Goal: Information Seeking & Learning: Find specific fact

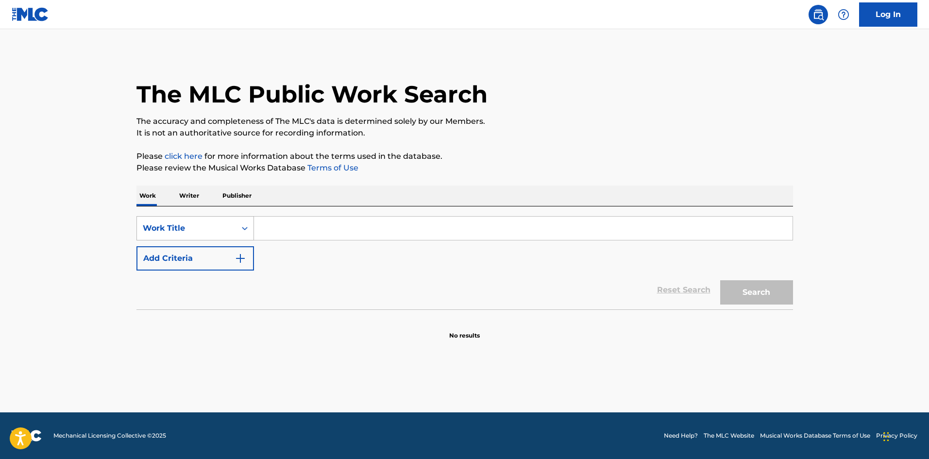
click at [243, 230] on icon "Search Form" at bounding box center [245, 229] width 10 height 10
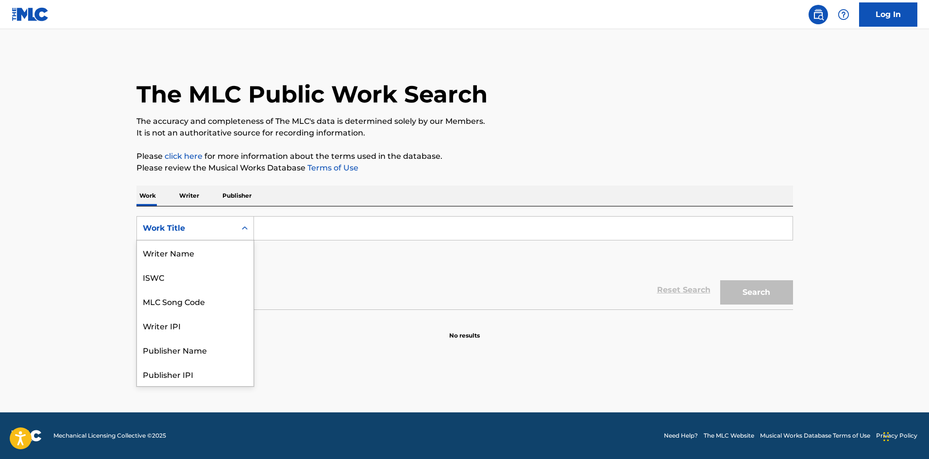
scroll to position [49, 0]
drag, startPoint x: 176, startPoint y: 278, endPoint x: 191, endPoint y: 275, distance: 15.0
click at [176, 279] on div "Writer IPI" at bounding box center [195, 277] width 117 height 24
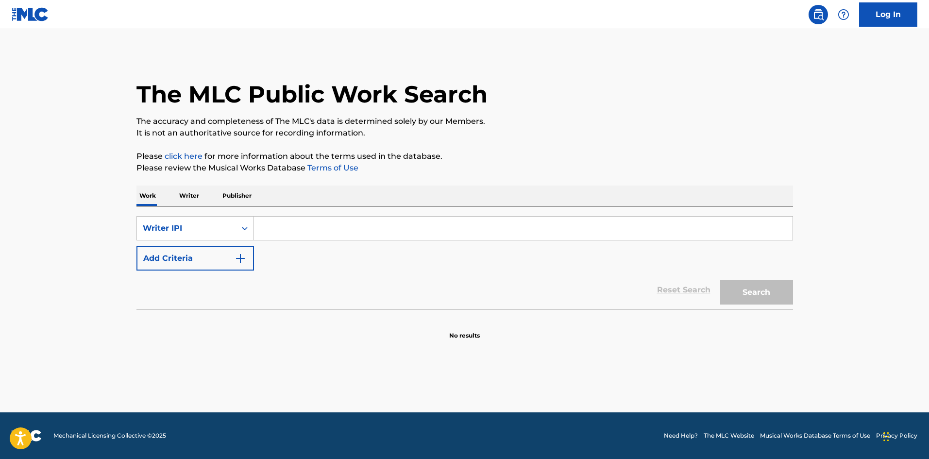
click at [274, 223] on input "Search Form" at bounding box center [523, 228] width 539 height 23
click at [721, 280] on button "Search" at bounding box center [757, 292] width 73 height 24
drag, startPoint x: 406, startPoint y: 225, endPoint x: 0, endPoint y: 259, distance: 407.6
click at [0, 258] on main "The MLC Public Work Search The accuracy and completeness of The MLC's data is d…" at bounding box center [464, 220] width 929 height 383
type input "[PERSON_NAME]"
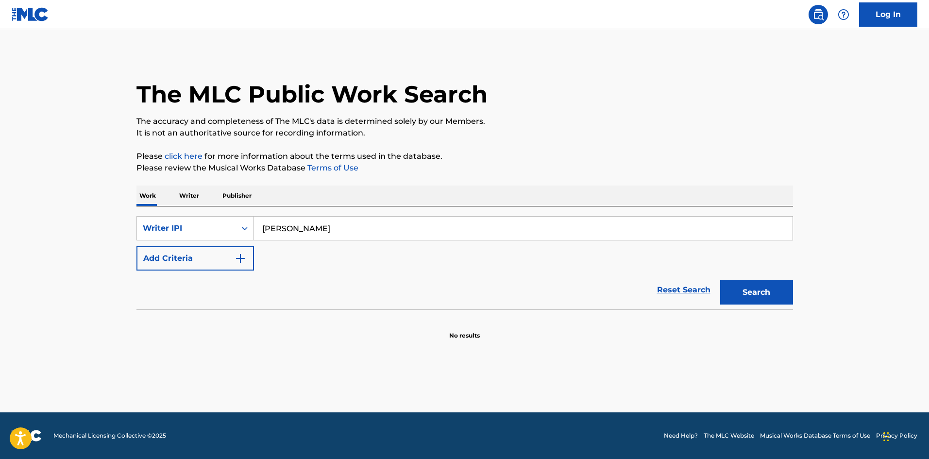
click at [721, 280] on button "Search" at bounding box center [757, 292] width 73 height 24
drag, startPoint x: 330, startPoint y: 223, endPoint x: 34, endPoint y: 211, distance: 295.6
click at [40, 212] on main "The MLC Public Work Search The accuracy and completeness of The MLC's data is d…" at bounding box center [464, 220] width 929 height 383
